Goal: Information Seeking & Learning: Learn about a topic

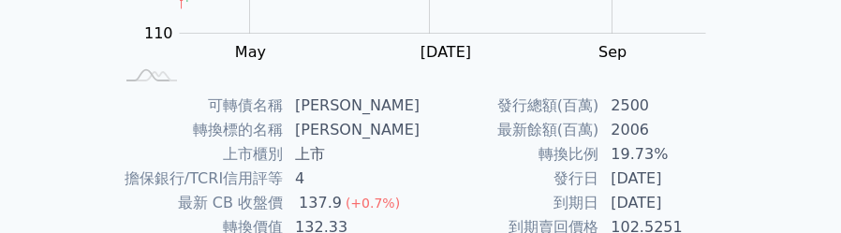
scroll to position [468, 0]
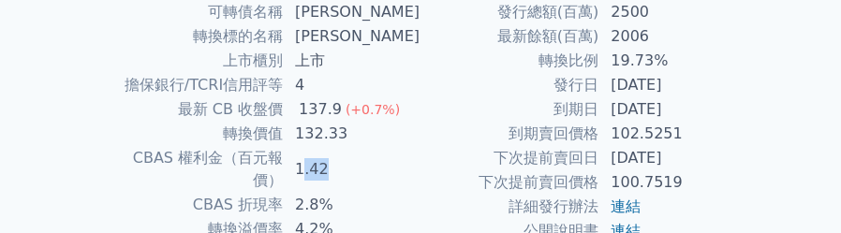
click at [308, 157] on td "1.42" at bounding box center [352, 169] width 137 height 47
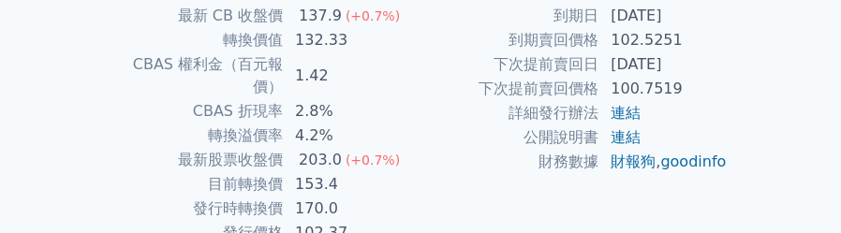
click at [336, 124] on td "4.2%" at bounding box center [352, 136] width 137 height 24
drag, startPoint x: 303, startPoint y: 70, endPoint x: 384, endPoint y: 76, distance: 80.7
click at [384, 76] on tbody "可轉債名稱 可寧衛一 轉換標的名稱 可寧衛 上市櫃別 上市 擔保銀行/TCRI信用評等 4 最新 CB 收盤價 137.9 (+0.7%) 轉換價值 132.…" at bounding box center [266, 75] width 307 height 339
click at [384, 99] on td "2.8%" at bounding box center [352, 111] width 137 height 24
drag, startPoint x: 360, startPoint y: 62, endPoint x: 304, endPoint y: 64, distance: 55.3
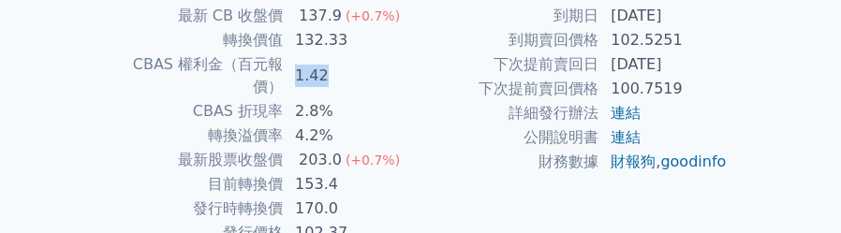
click at [304, 64] on td "1.42" at bounding box center [352, 75] width 137 height 47
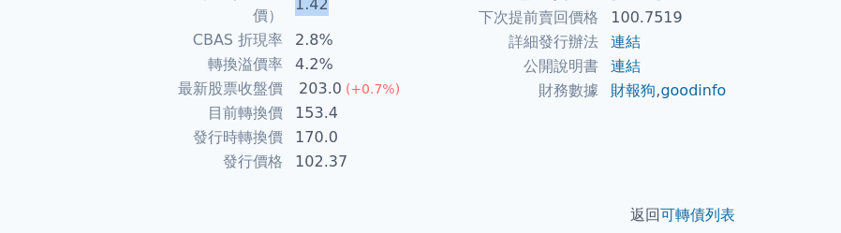
scroll to position [0, 0]
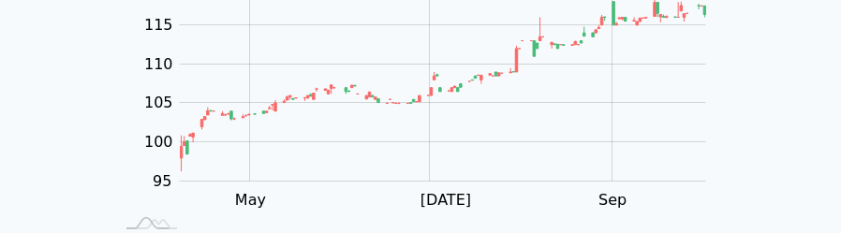
scroll to position [187, 0]
